Goal: Find contact information: Find contact information

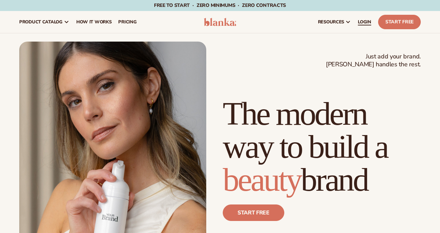
click at [368, 26] on link "LOGIN" at bounding box center [365, 22] width 20 height 22
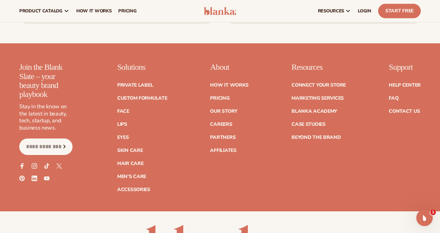
scroll to position [2642, 0]
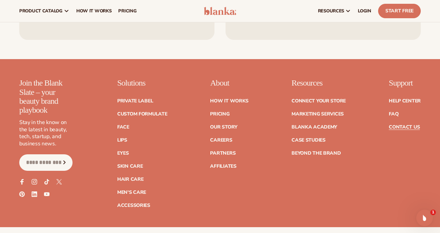
click at [401, 125] on link "Contact Us" at bounding box center [404, 127] width 31 height 5
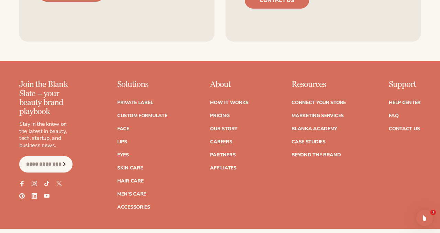
scroll to position [2642, 0]
